Goal: Complete application form

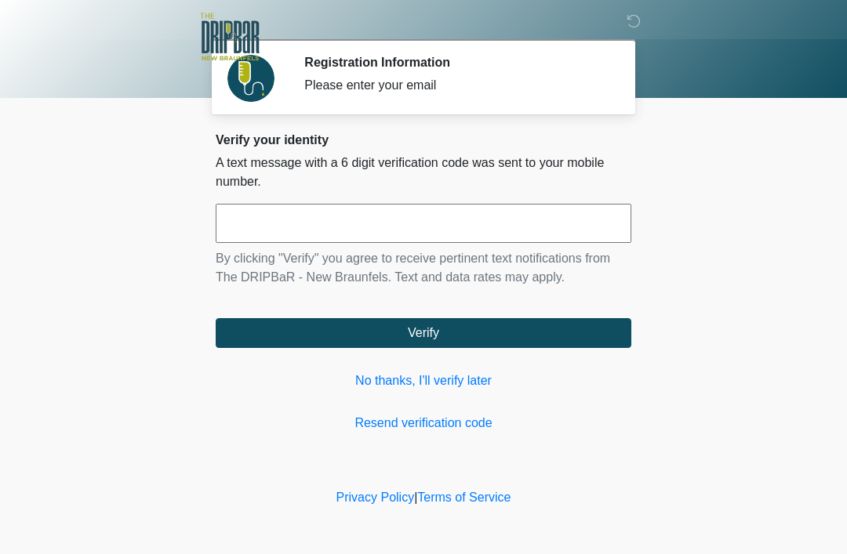
click at [444, 381] on link "No thanks, I'll verify later" at bounding box center [423, 381] width 415 height 19
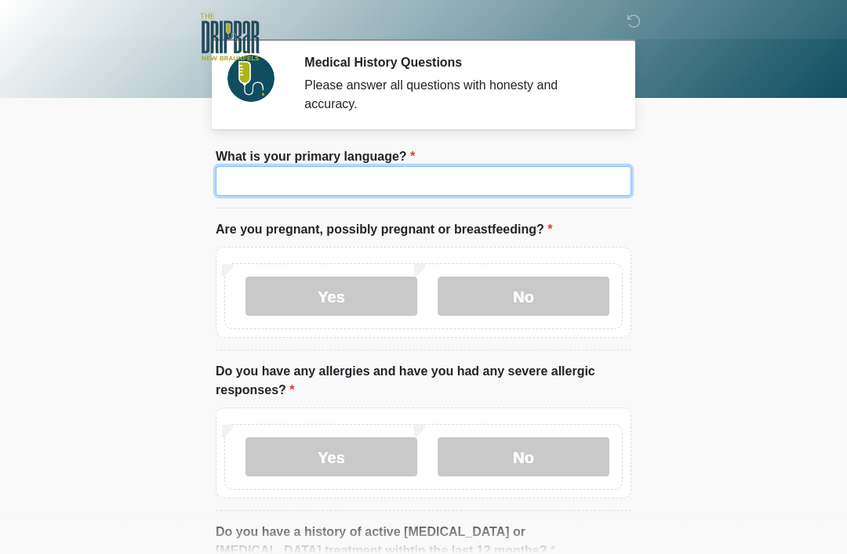
click at [430, 194] on input "What is your primary language?" at bounding box center [423, 181] width 415 height 30
type input "*******"
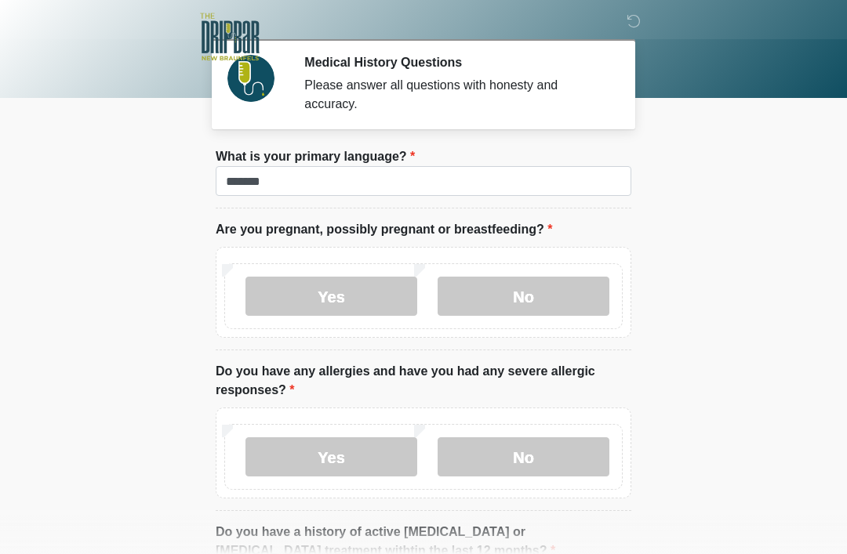
click at [561, 295] on label "No" at bounding box center [523, 296] width 172 height 39
click at [564, 453] on label "No" at bounding box center [523, 456] width 172 height 39
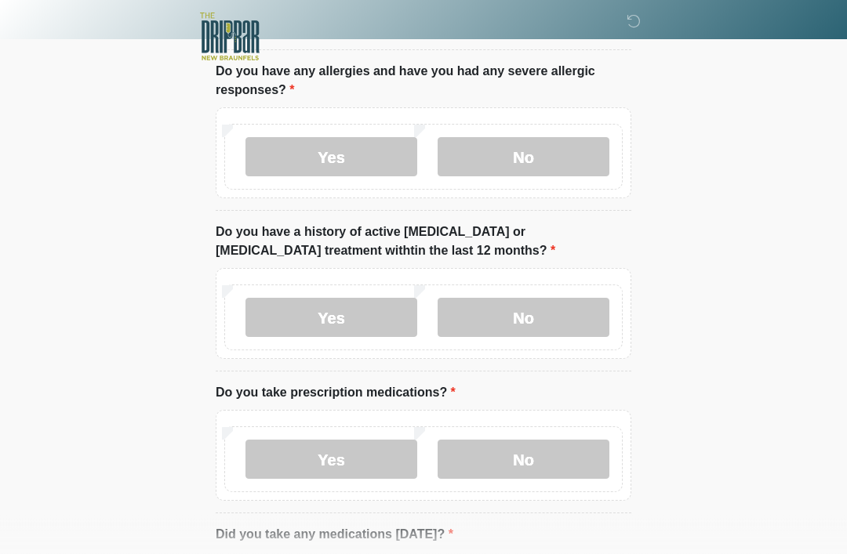
scroll to position [303, 0]
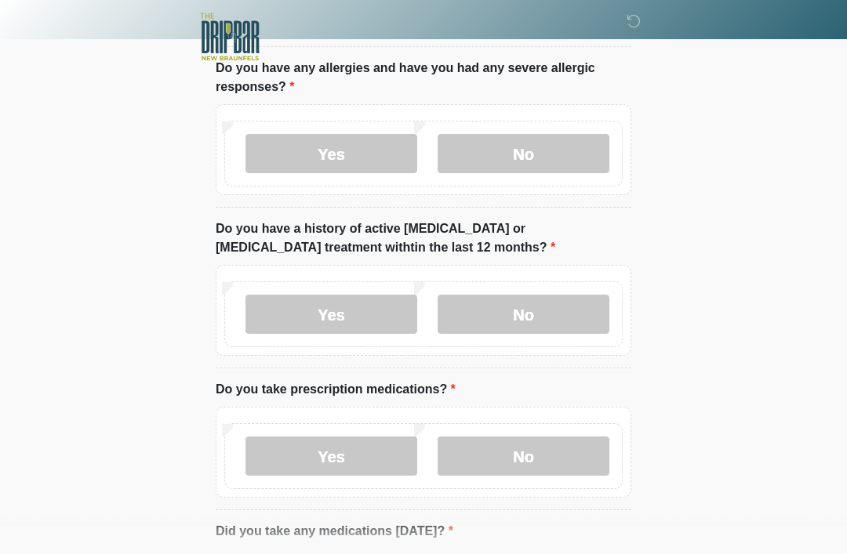
click at [568, 301] on label "No" at bounding box center [523, 314] width 172 height 39
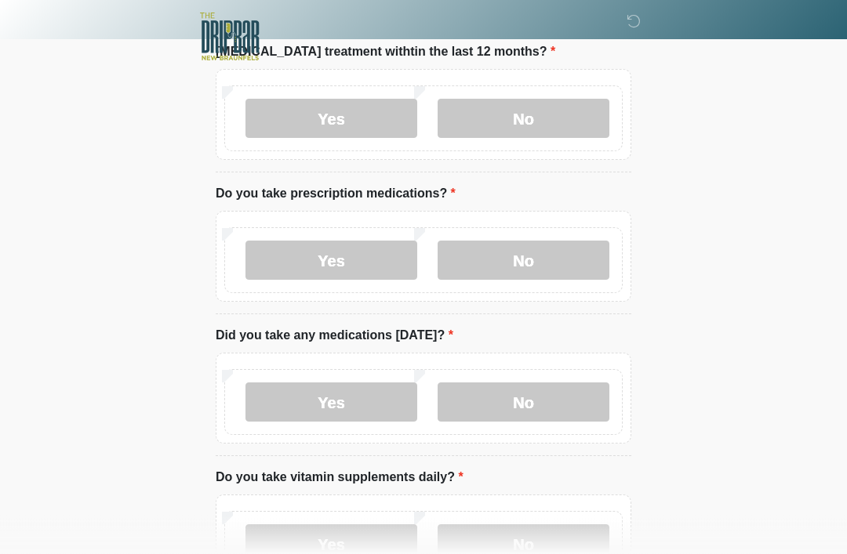
scroll to position [501, 0]
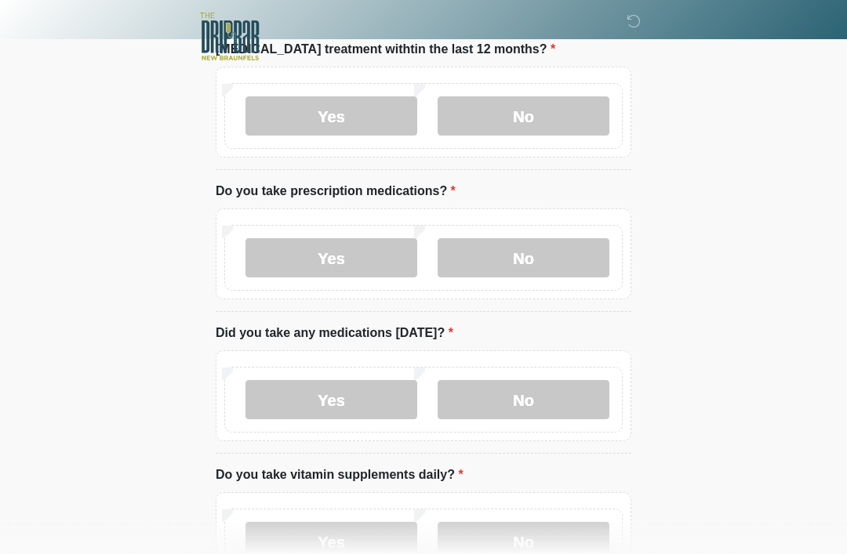
click at [356, 255] on label "Yes" at bounding box center [331, 258] width 172 height 39
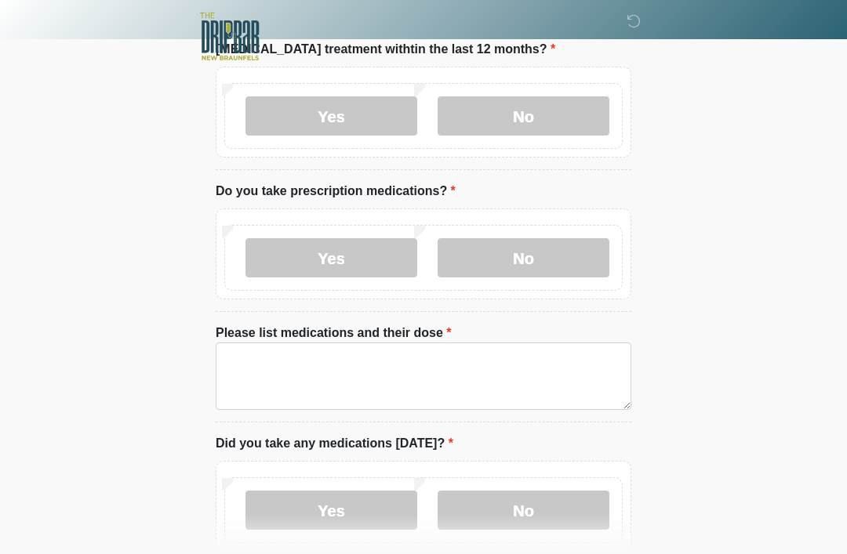
scroll to position [502, 0]
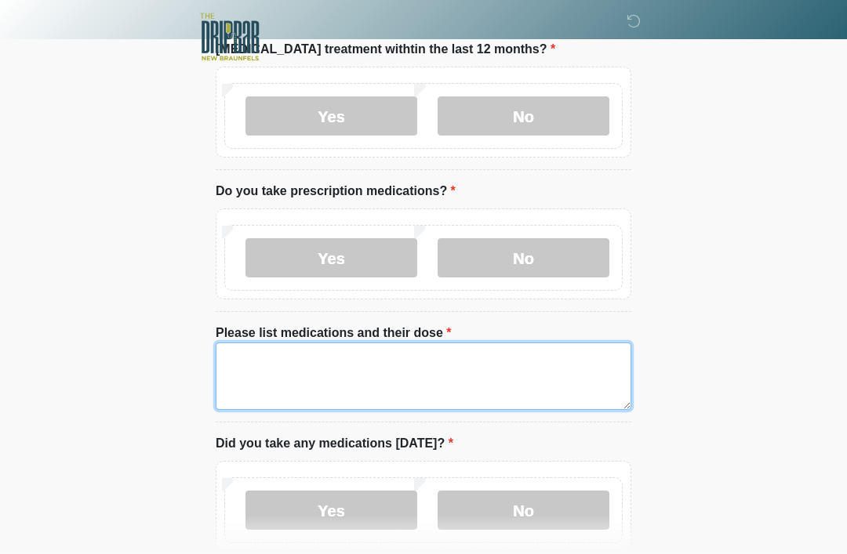
click at [278, 368] on textarea "Please list medications and their dose" at bounding box center [423, 376] width 415 height 67
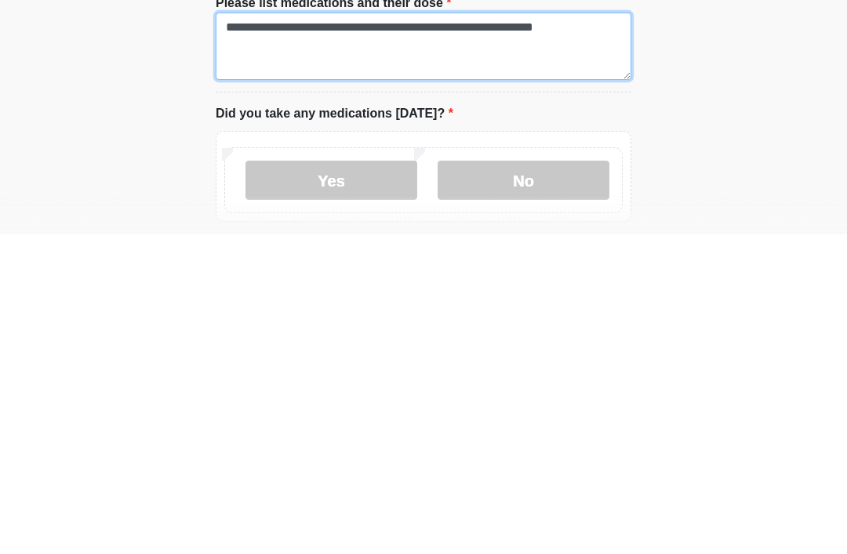
scroll to position [514, 0]
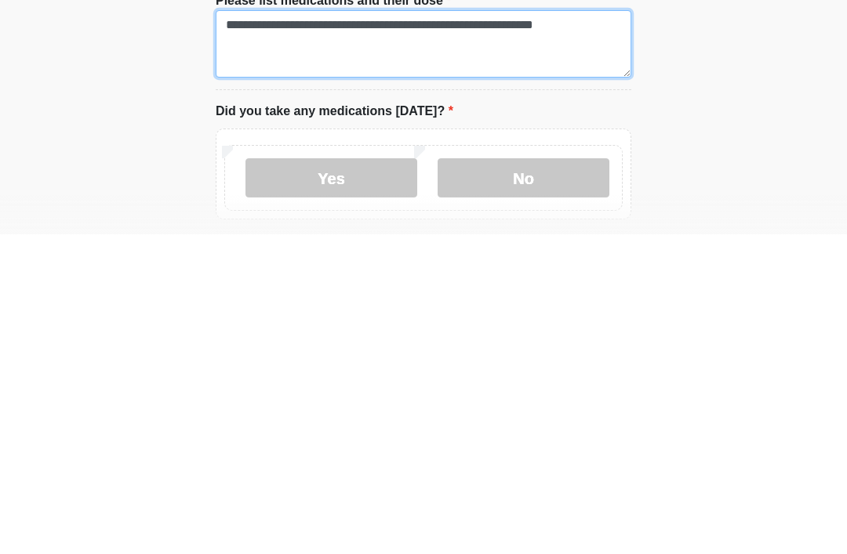
type textarea "**********"
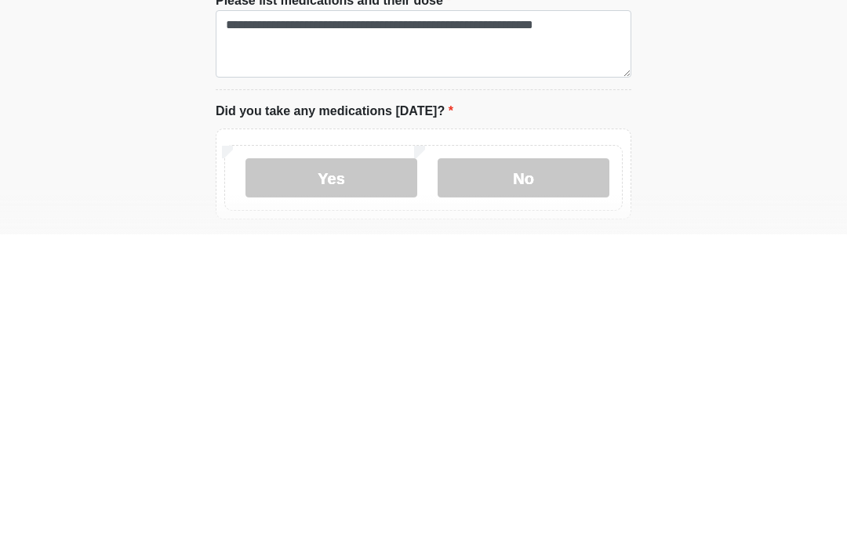
click at [558, 478] on label "No" at bounding box center [523, 497] width 172 height 39
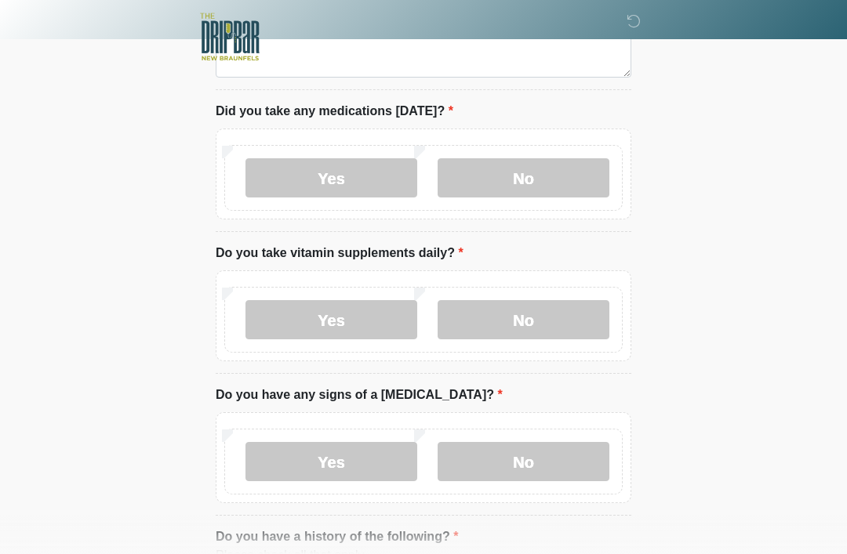
click at [578, 310] on label "No" at bounding box center [523, 319] width 172 height 39
click at [571, 465] on label "No" at bounding box center [523, 461] width 172 height 39
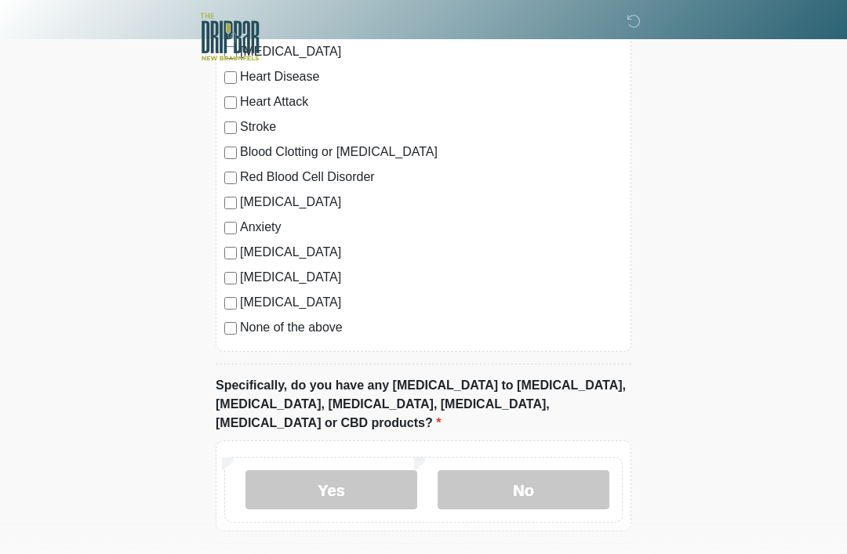
scroll to position [1417, 0]
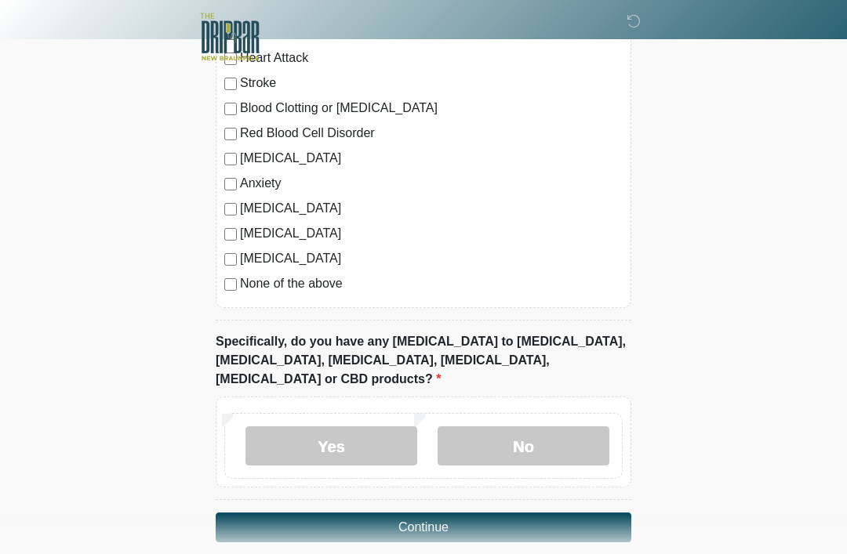
click at [579, 426] on label "No" at bounding box center [523, 445] width 172 height 39
click at [604, 513] on button "Continue" at bounding box center [423, 528] width 415 height 30
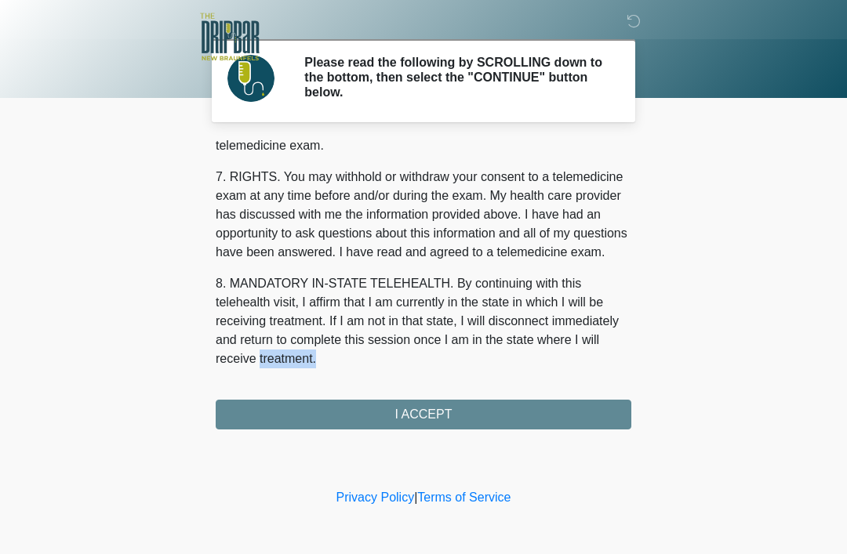
scroll to position [687, 0]
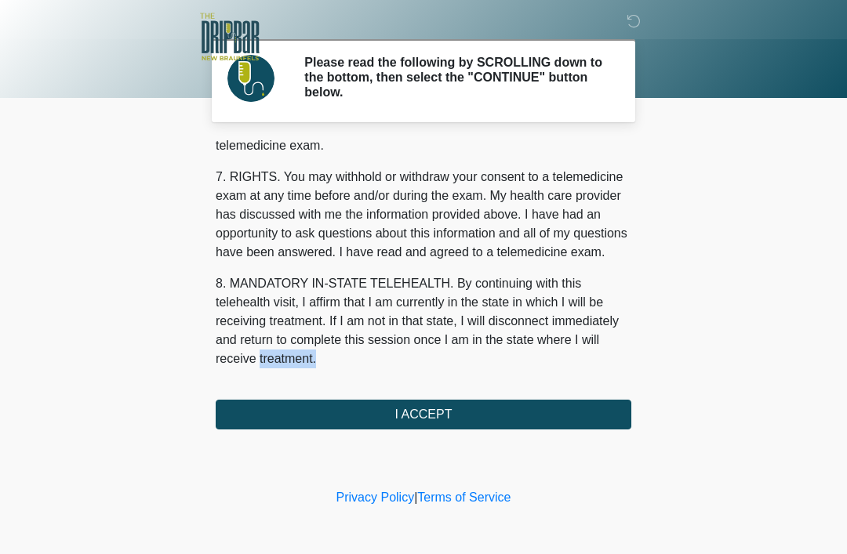
click at [528, 410] on button "I ACCEPT" at bounding box center [423, 415] width 415 height 30
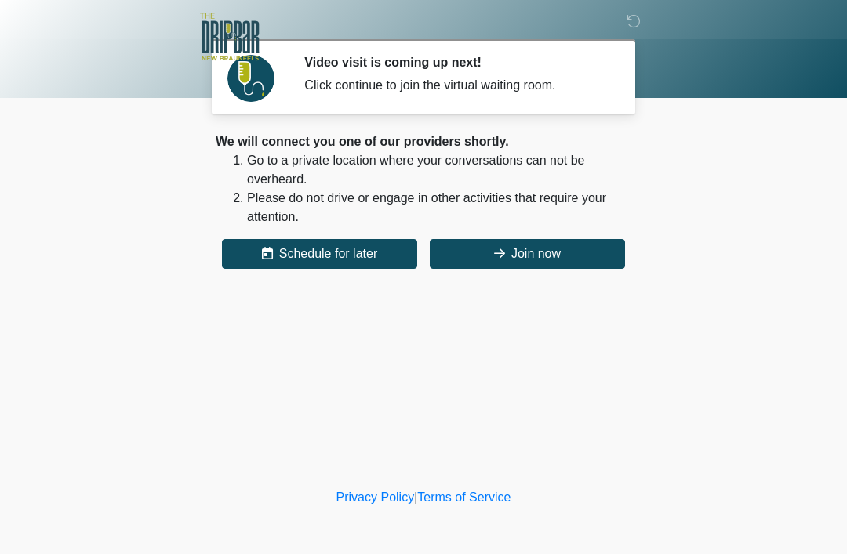
click at [541, 244] on button "Join now" at bounding box center [527, 254] width 195 height 30
